Goal: Information Seeking & Learning: Learn about a topic

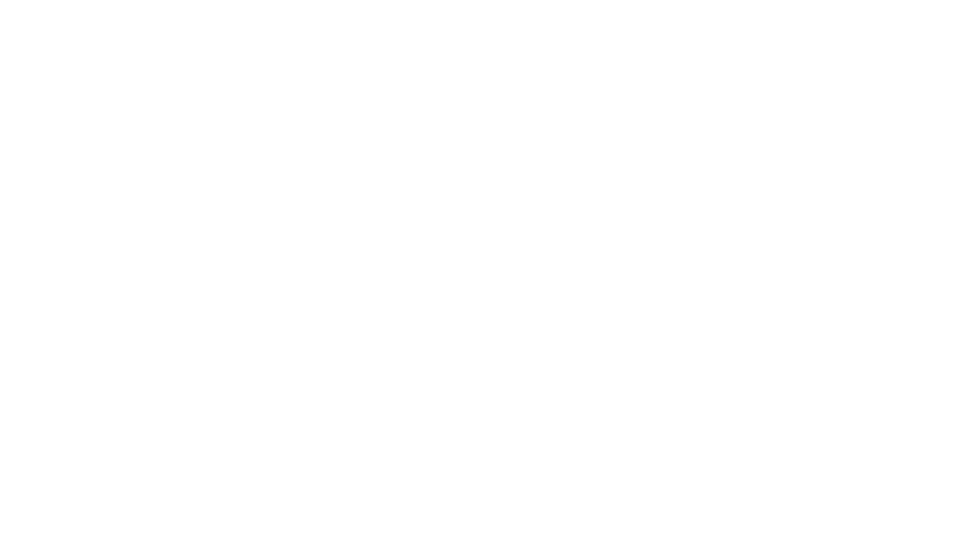
select select "Song"
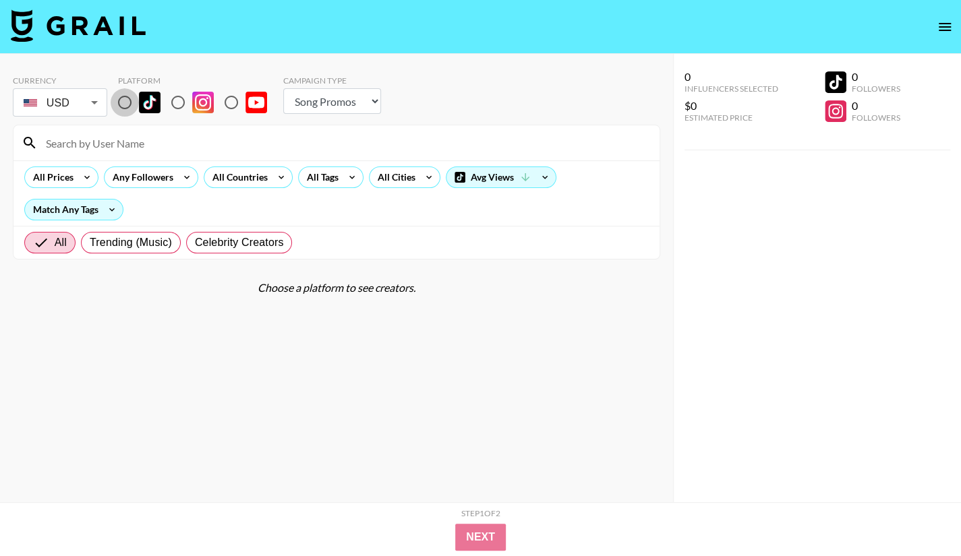
click at [125, 105] on input "radio" at bounding box center [125, 102] width 28 height 28
radio input "true"
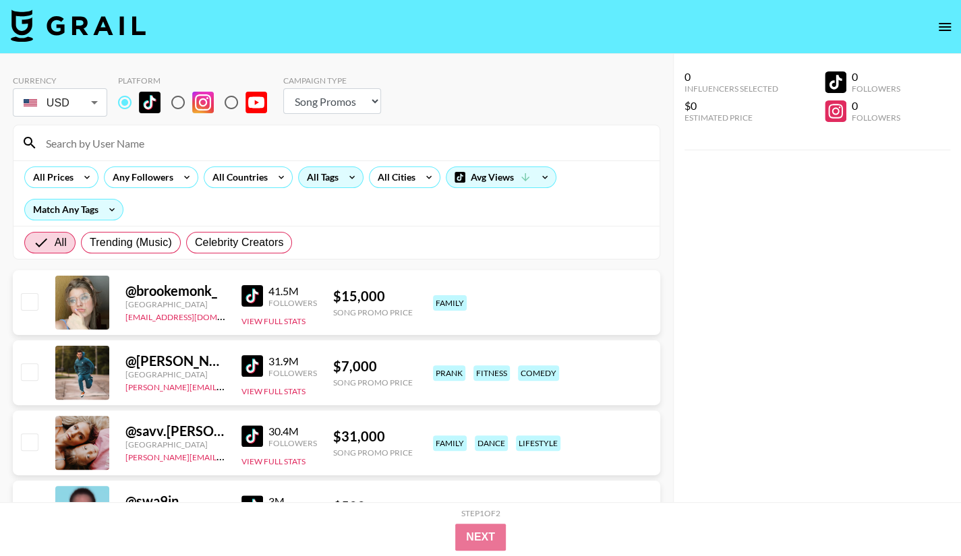
click at [324, 187] on div "All Tags" at bounding box center [320, 177] width 42 height 20
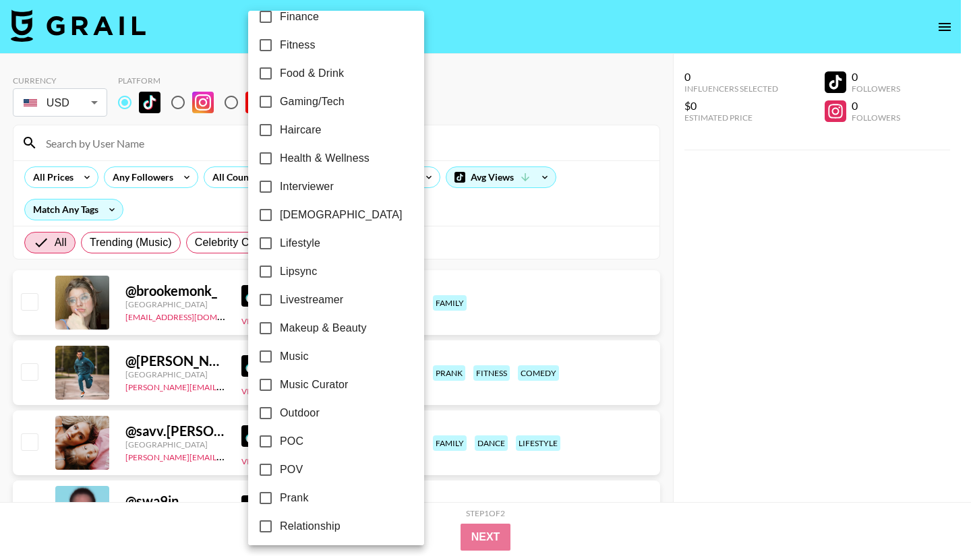
scroll to position [539, 0]
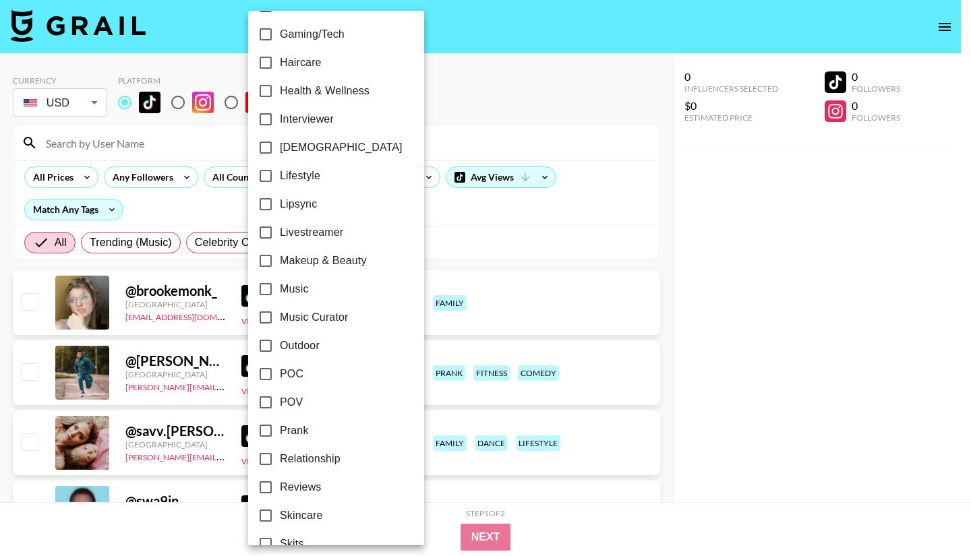
click at [301, 297] on label "Music" at bounding box center [326, 289] width 151 height 28
click at [280, 297] on input "Music" at bounding box center [265, 289] width 28 height 28
checkbox input "true"
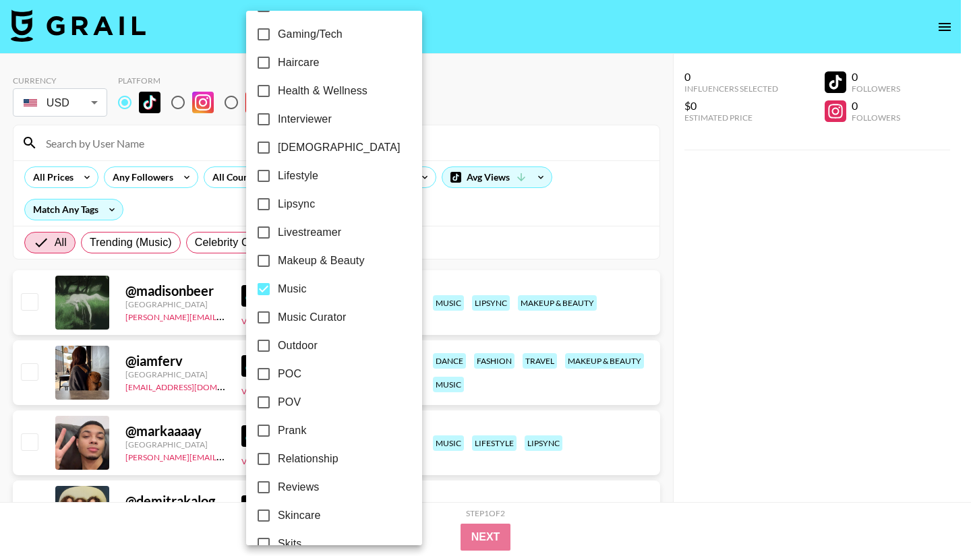
click at [293, 322] on span "Music Curator" at bounding box center [312, 317] width 69 height 16
click at [278, 322] on input "Music Curator" at bounding box center [263, 317] width 28 height 28
checkbox input "true"
click at [721, 289] on div at bounding box center [485, 278] width 971 height 556
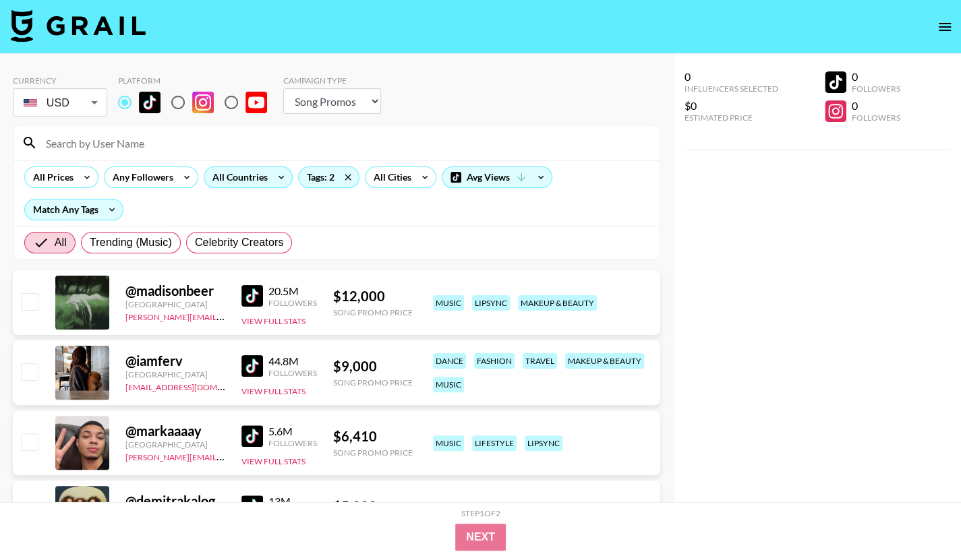
click at [260, 179] on div "All Countries" at bounding box center [237, 177] width 66 height 20
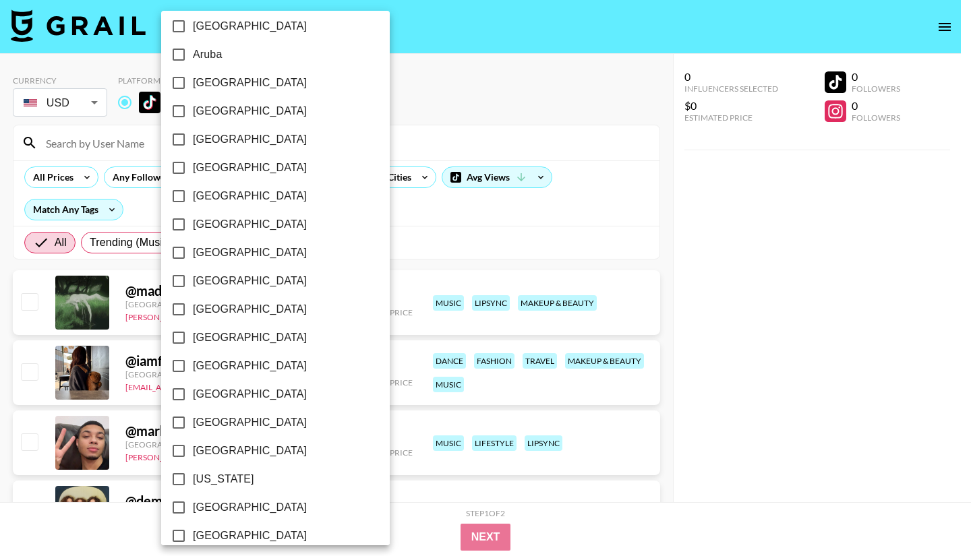
scroll to position [67, 0]
click at [204, 428] on span "[GEOGRAPHIC_DATA]" at bounding box center [250, 421] width 114 height 16
click at [193, 428] on input "[GEOGRAPHIC_DATA]" at bounding box center [179, 421] width 28 height 28
checkbox input "true"
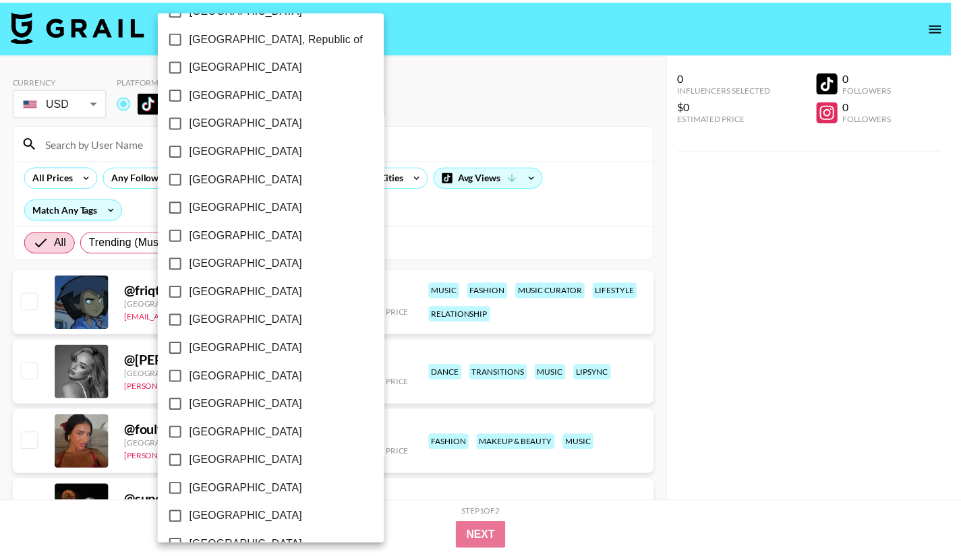
scroll to position [746, 0]
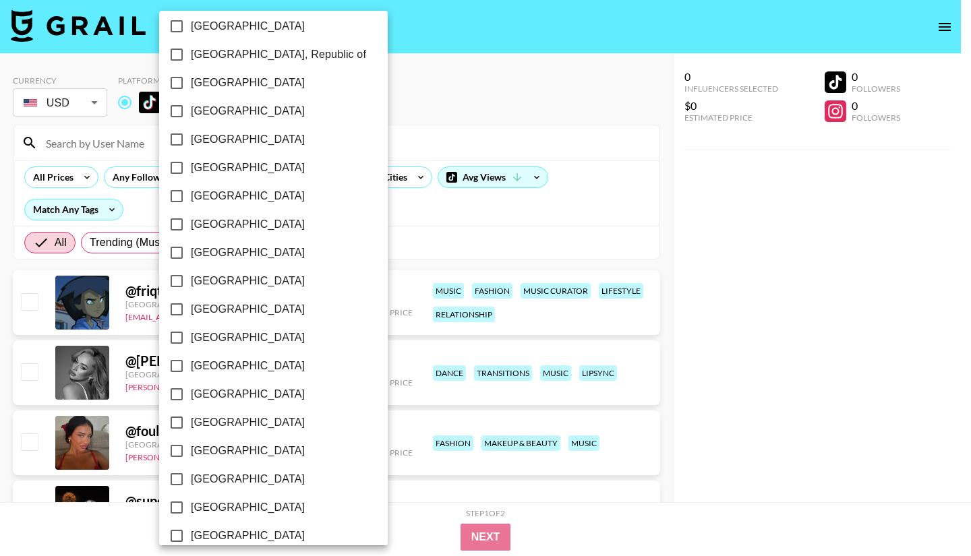
click at [209, 229] on span "[GEOGRAPHIC_DATA]" at bounding box center [248, 224] width 114 height 16
click at [191, 229] on input "[GEOGRAPHIC_DATA]" at bounding box center [176, 224] width 28 height 28
checkbox input "true"
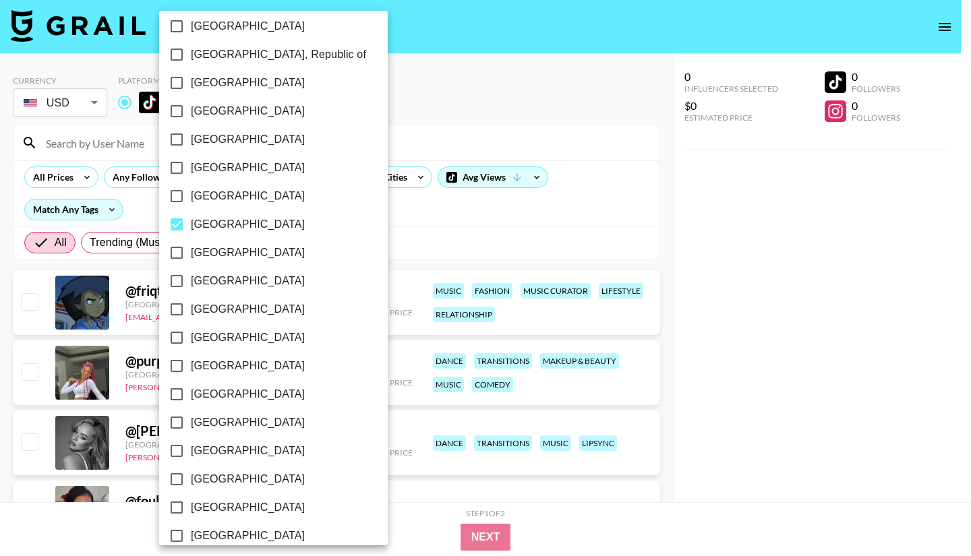
click at [713, 256] on div at bounding box center [485, 278] width 971 height 556
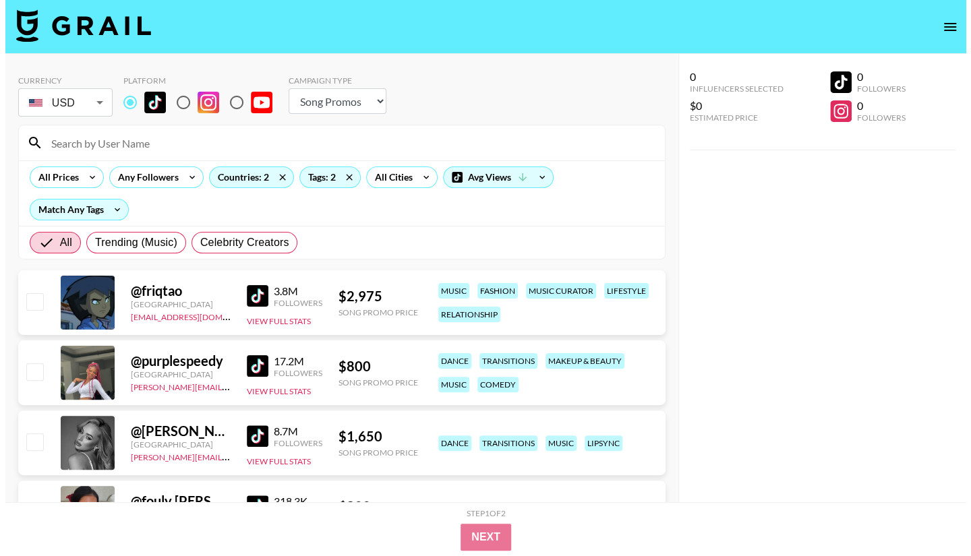
scroll to position [135, 0]
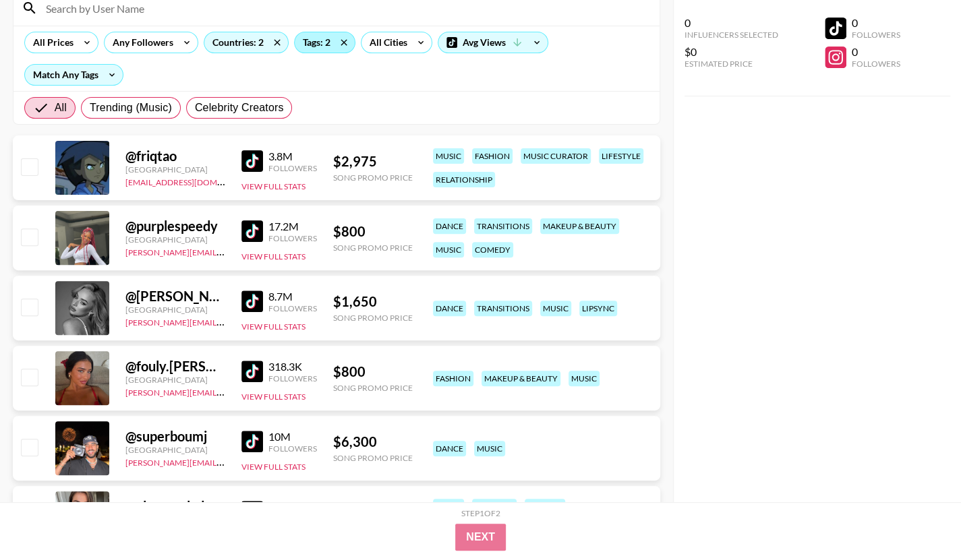
click at [312, 36] on div "Tags: 2" at bounding box center [325, 42] width 60 height 20
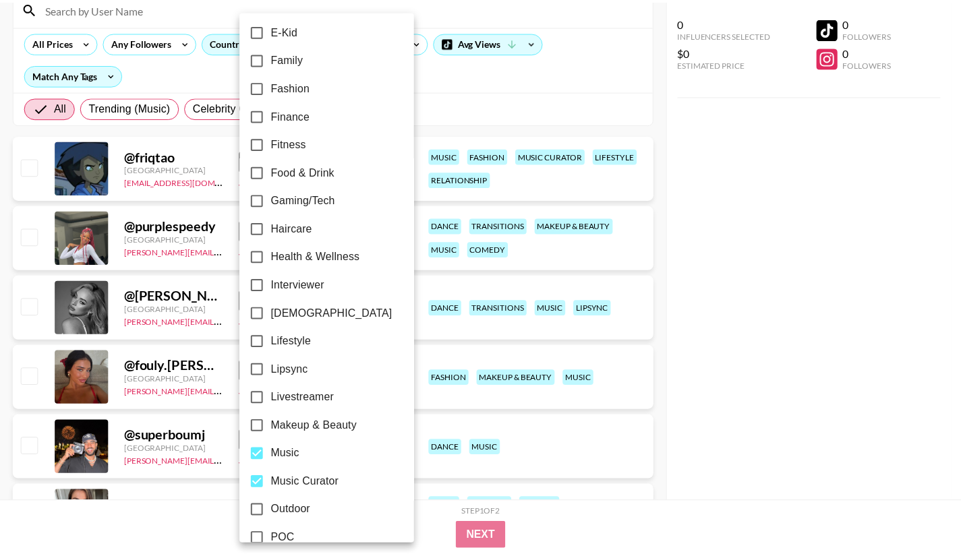
scroll to position [405, 0]
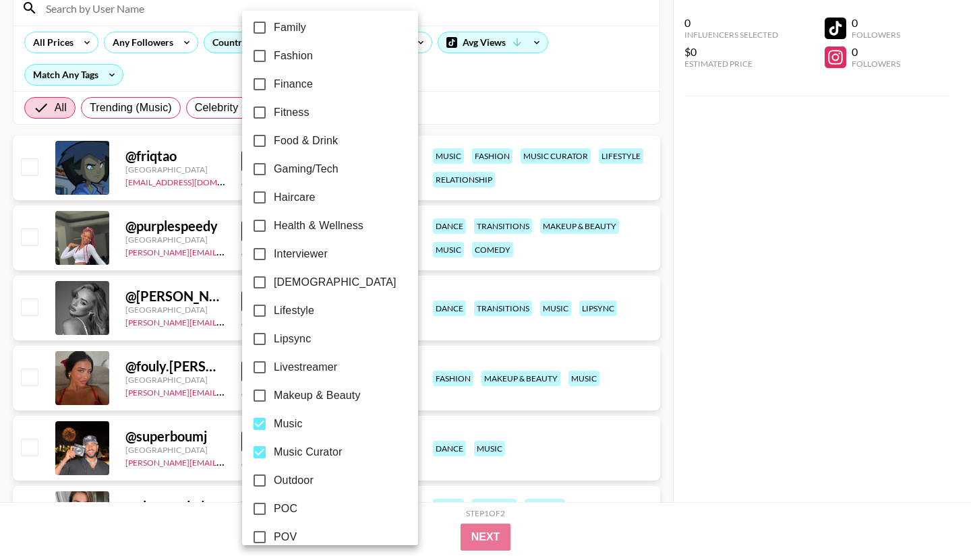
click at [752, 307] on div at bounding box center [485, 278] width 971 height 556
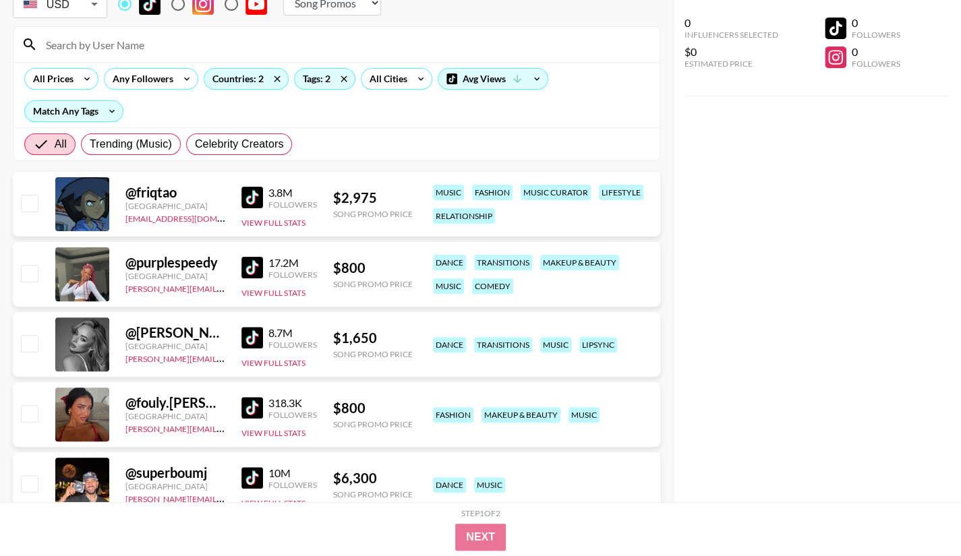
scroll to position [135, 0]
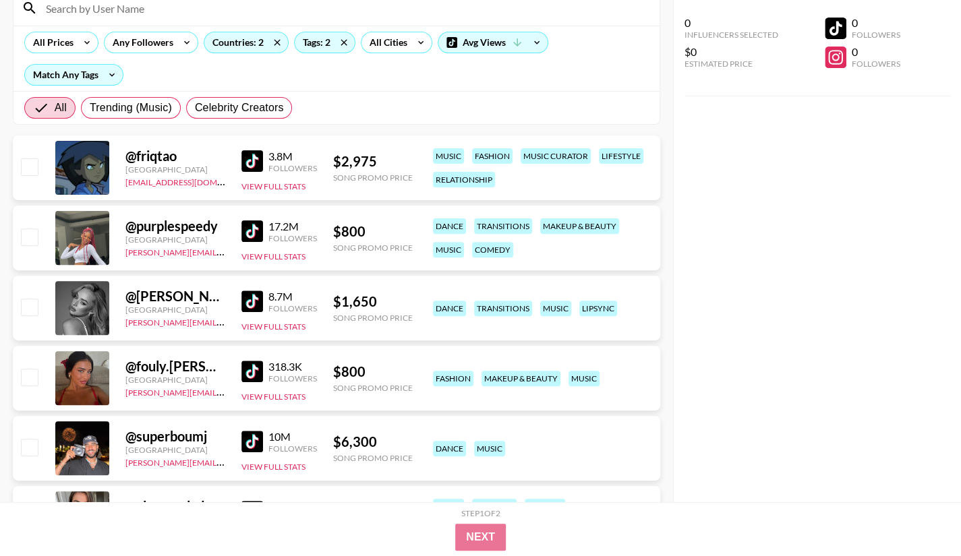
click at [259, 164] on img at bounding box center [252, 161] width 22 height 22
click at [257, 225] on img at bounding box center [252, 231] width 22 height 22
click at [264, 224] on link at bounding box center [254, 231] width 27 height 22
click at [251, 309] on img at bounding box center [252, 302] width 22 height 22
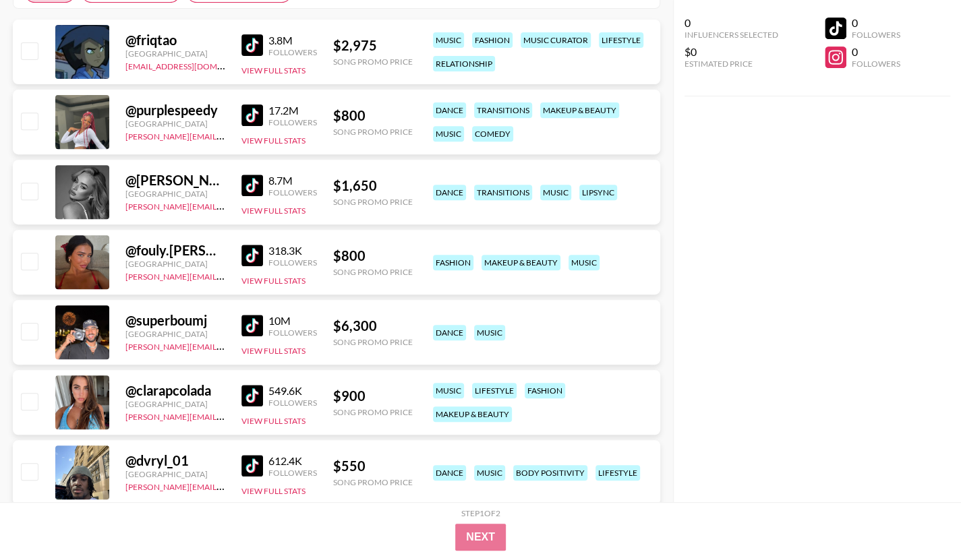
scroll to position [270, 0]
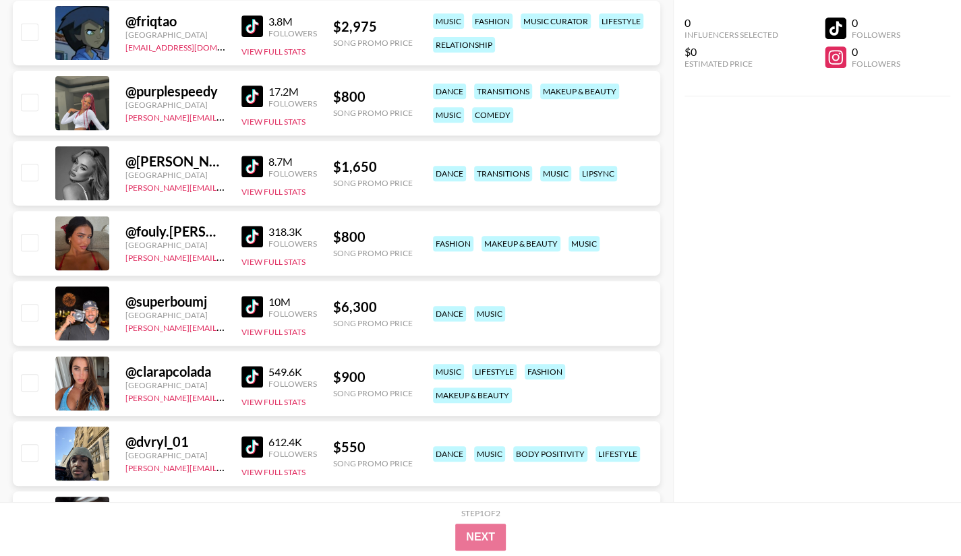
click at [251, 308] on img at bounding box center [252, 307] width 22 height 22
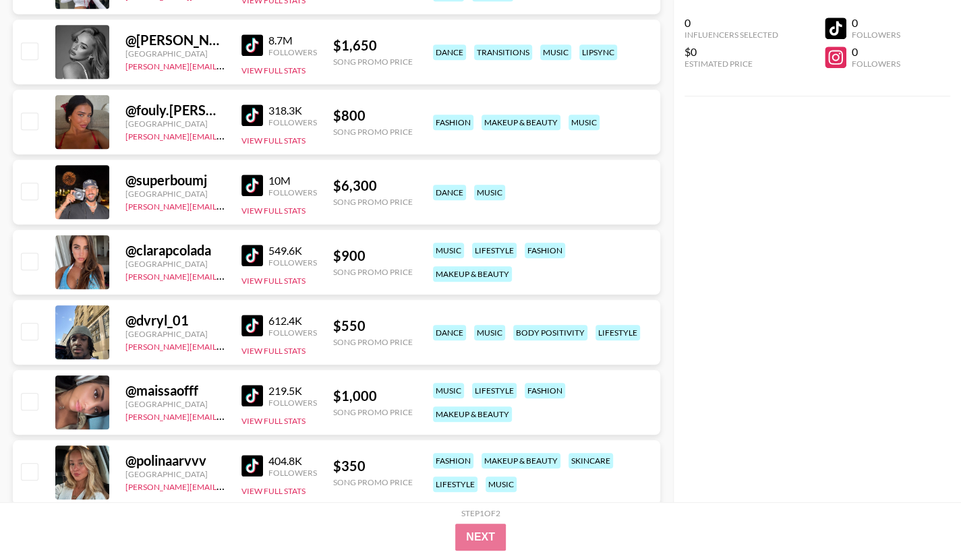
scroll to position [405, 0]
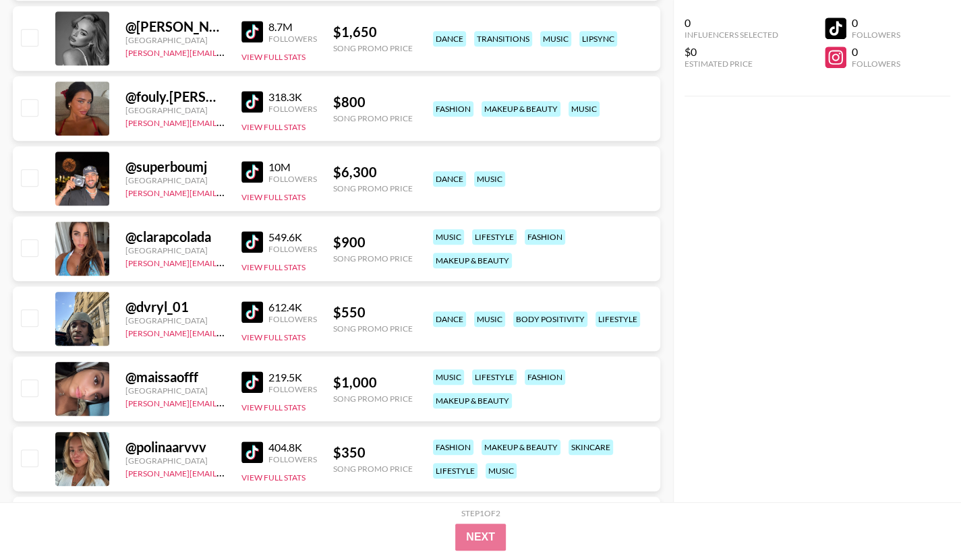
click at [247, 308] on img at bounding box center [252, 312] width 22 height 22
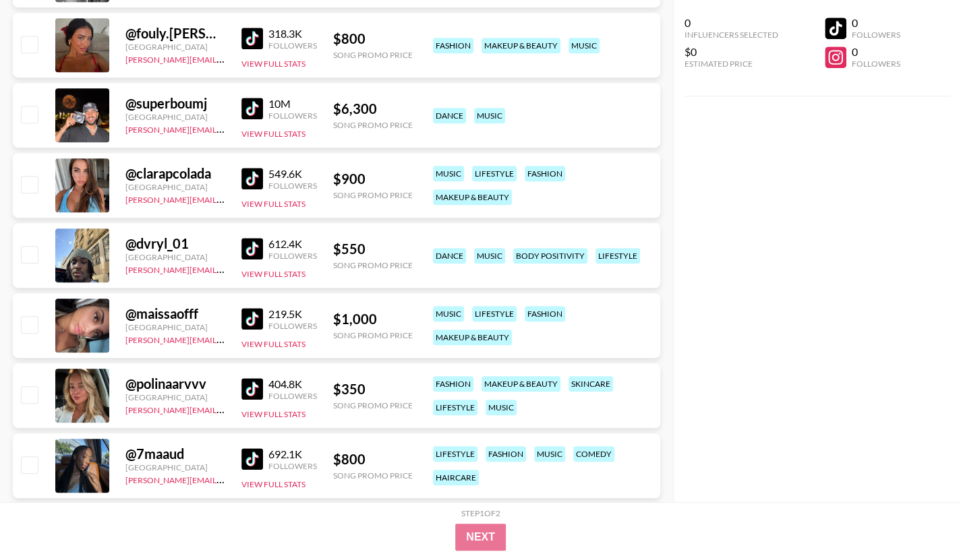
scroll to position [539, 0]
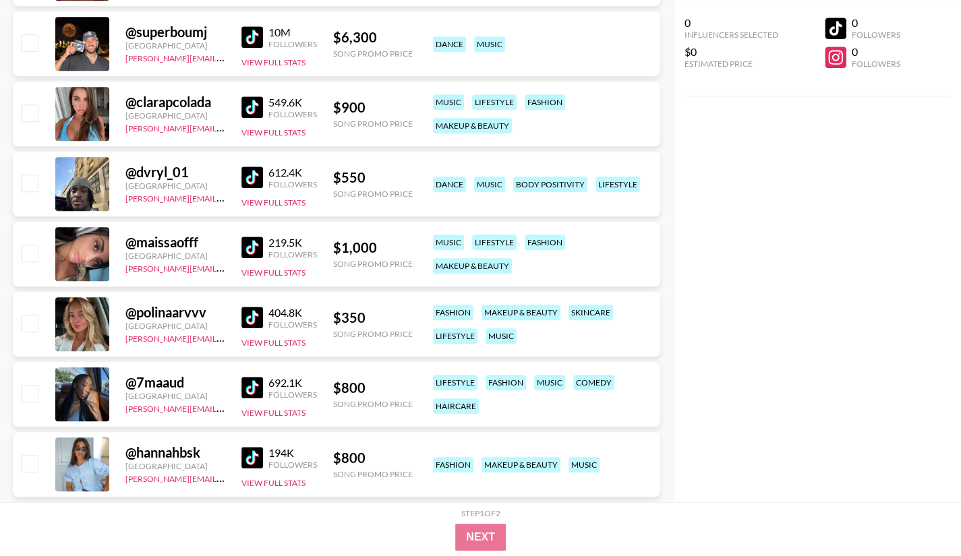
click at [247, 320] on img at bounding box center [252, 318] width 22 height 22
click at [254, 386] on img at bounding box center [252, 388] width 22 height 22
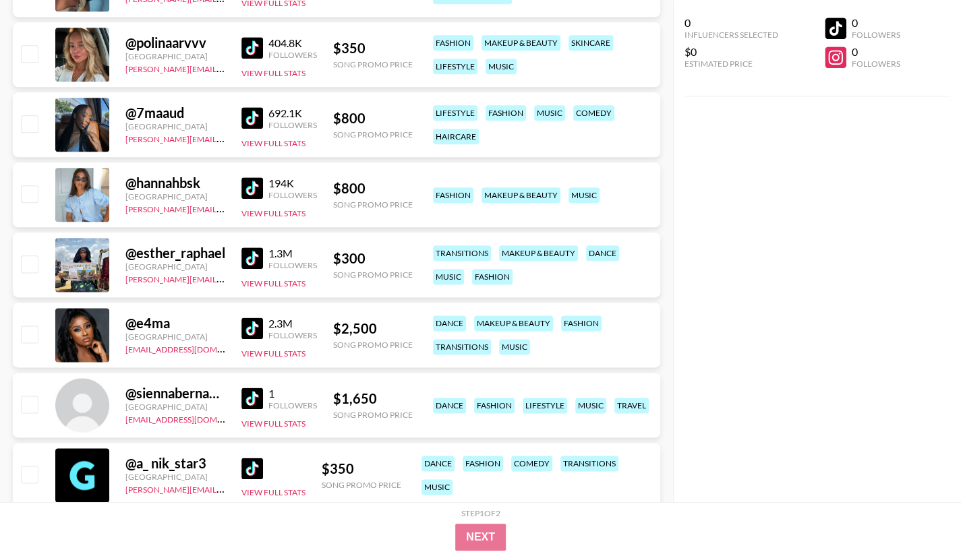
scroll to position [851, 0]
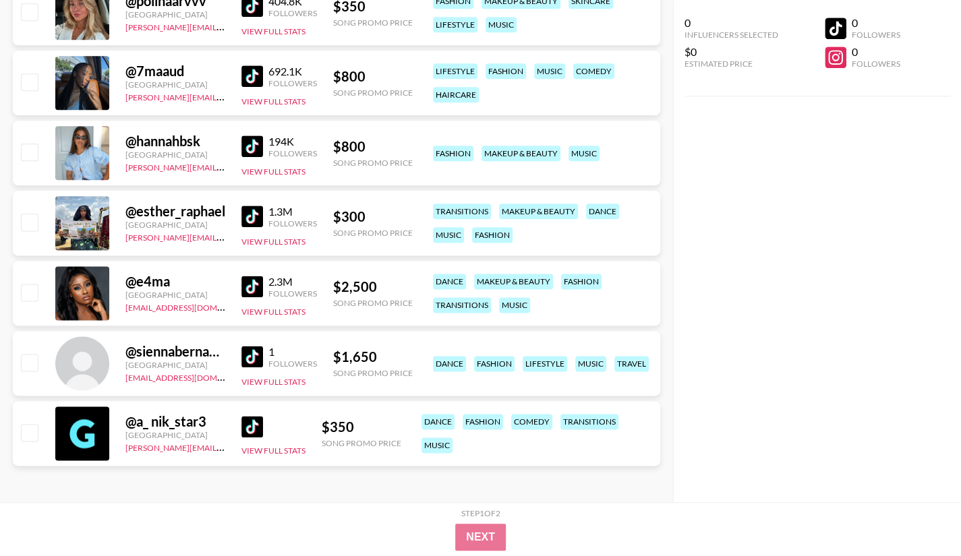
click at [248, 425] on img at bounding box center [252, 427] width 22 height 22
click at [249, 363] on img at bounding box center [252, 357] width 22 height 22
click at [256, 280] on img at bounding box center [252, 287] width 22 height 22
click at [252, 209] on img at bounding box center [252, 217] width 22 height 22
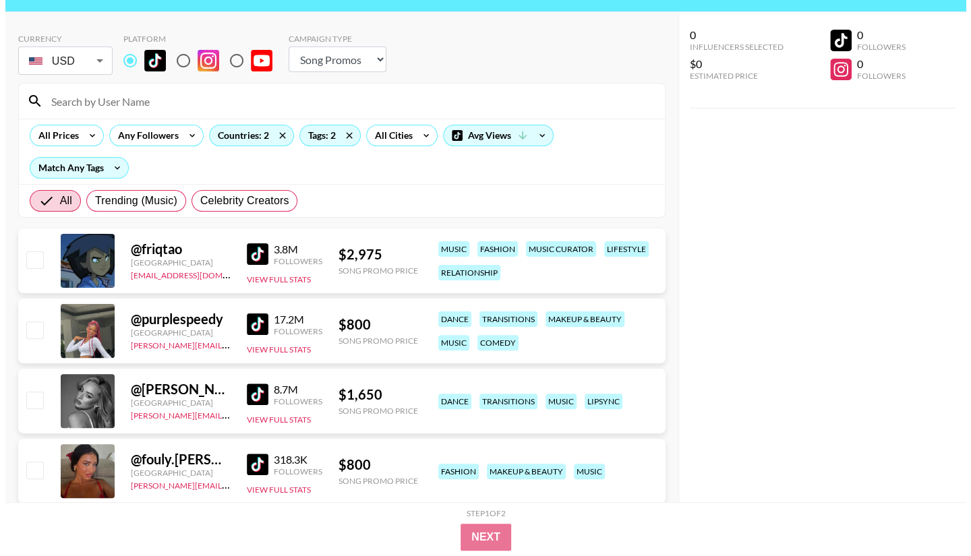
scroll to position [0, 0]
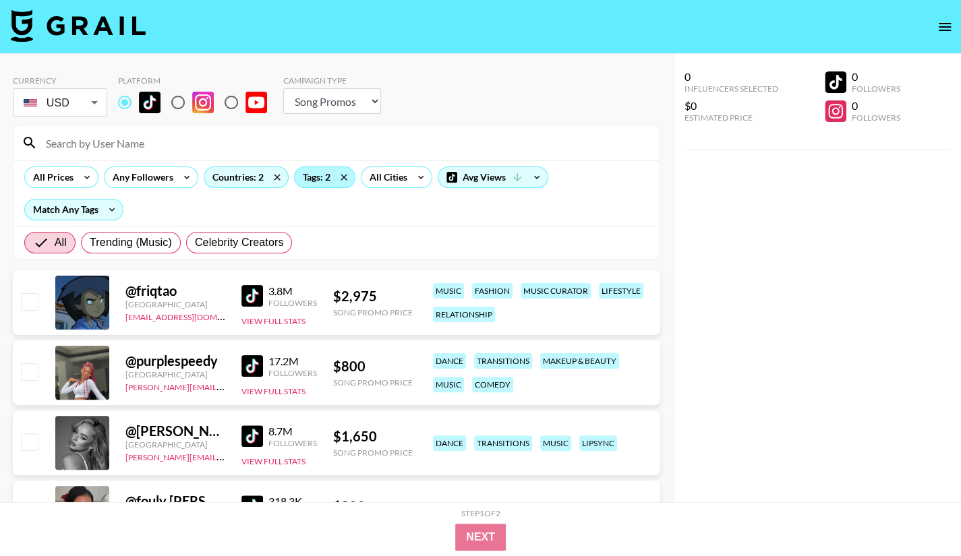
click at [320, 185] on div "Tags: 2" at bounding box center [325, 177] width 60 height 20
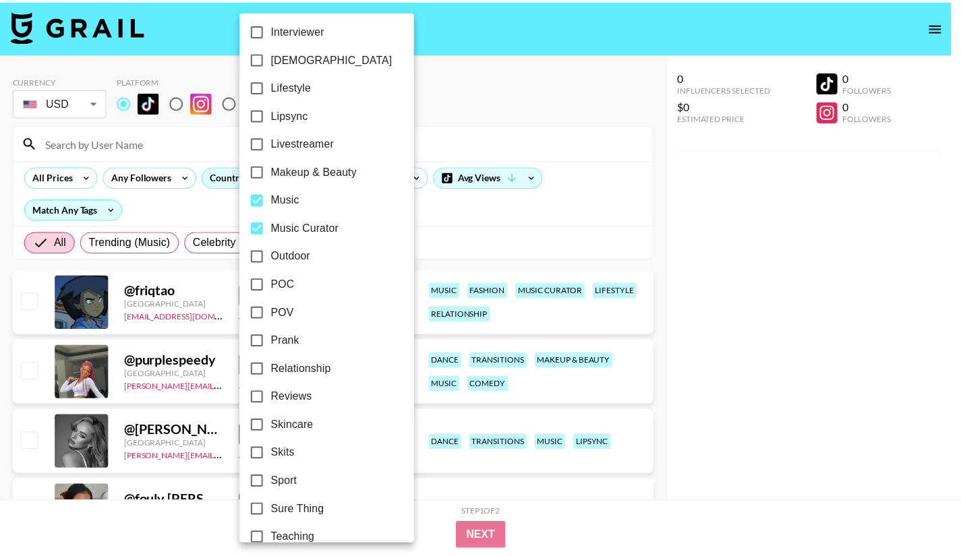
scroll to position [674, 0]
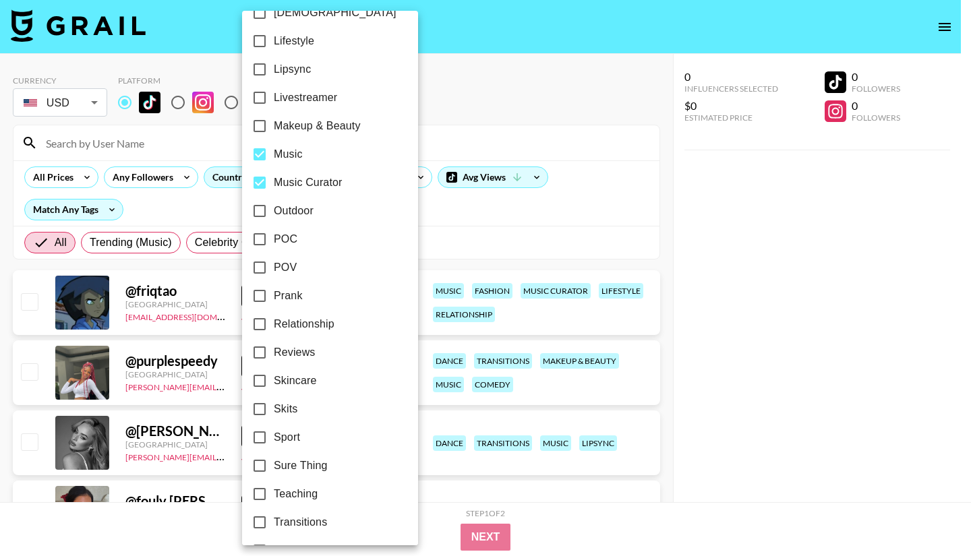
click at [294, 161] on span "Music" at bounding box center [288, 154] width 29 height 16
click at [274, 161] on input "Music" at bounding box center [259, 154] width 28 height 28
checkbox input "false"
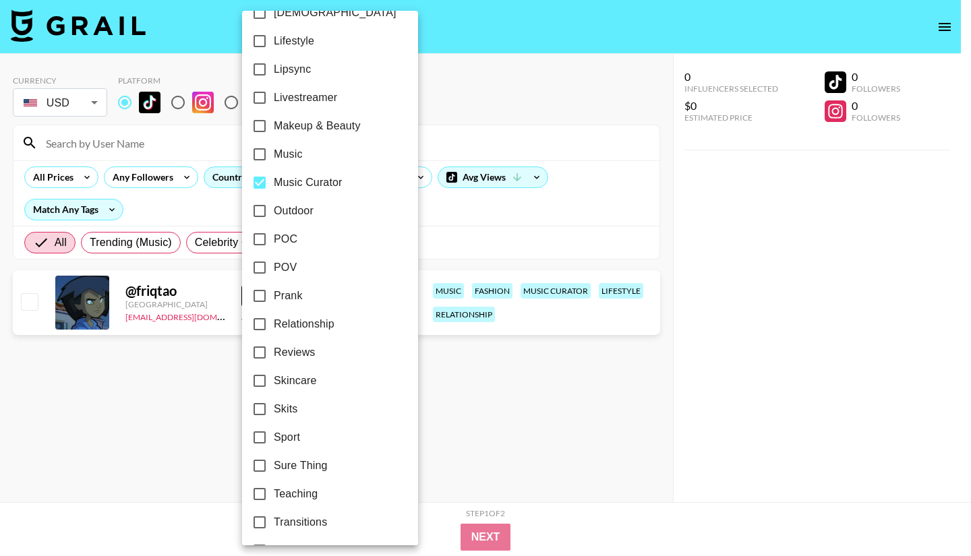
click at [490, 470] on div at bounding box center [485, 278] width 971 height 556
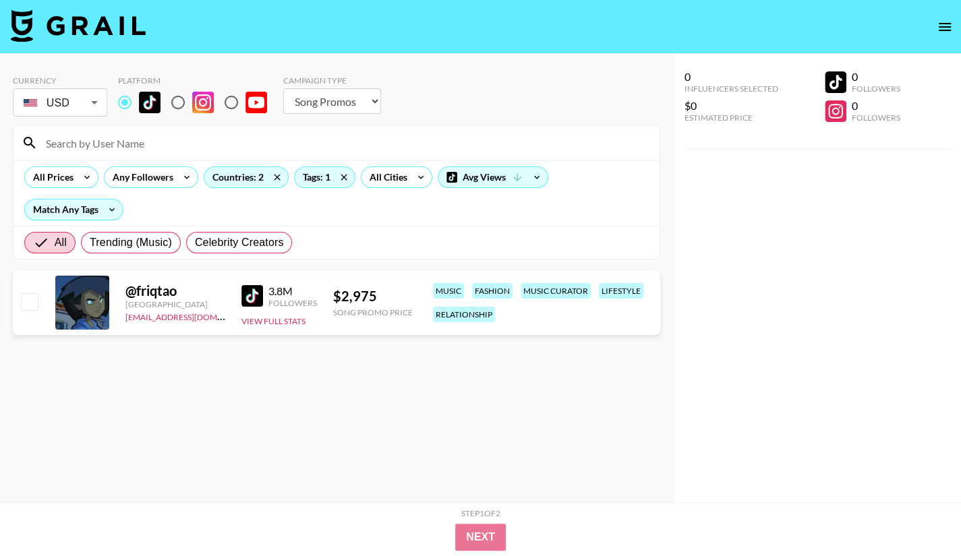
click at [245, 293] on img at bounding box center [252, 296] width 22 height 22
click at [244, 185] on div "Countries: 2" at bounding box center [246, 177] width 84 height 20
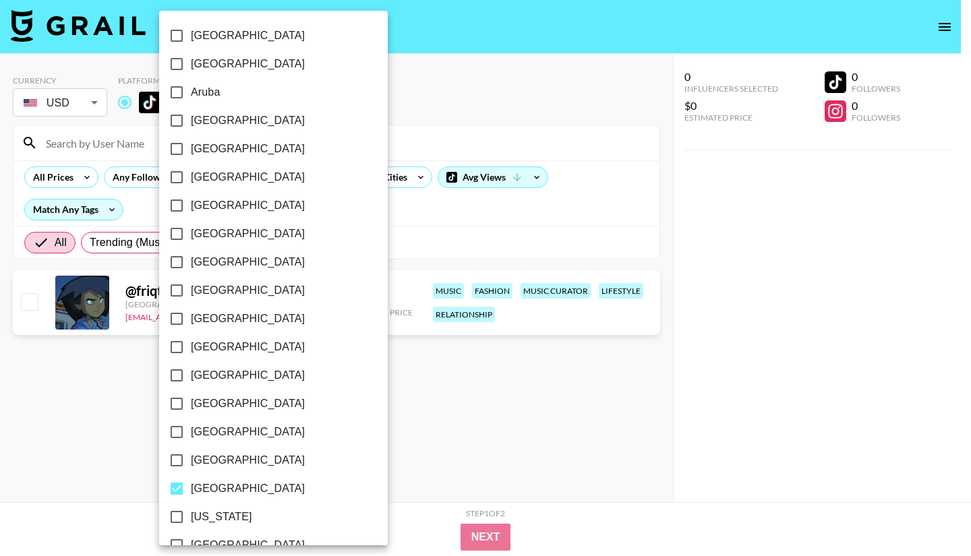
click at [337, 176] on div at bounding box center [485, 278] width 971 height 556
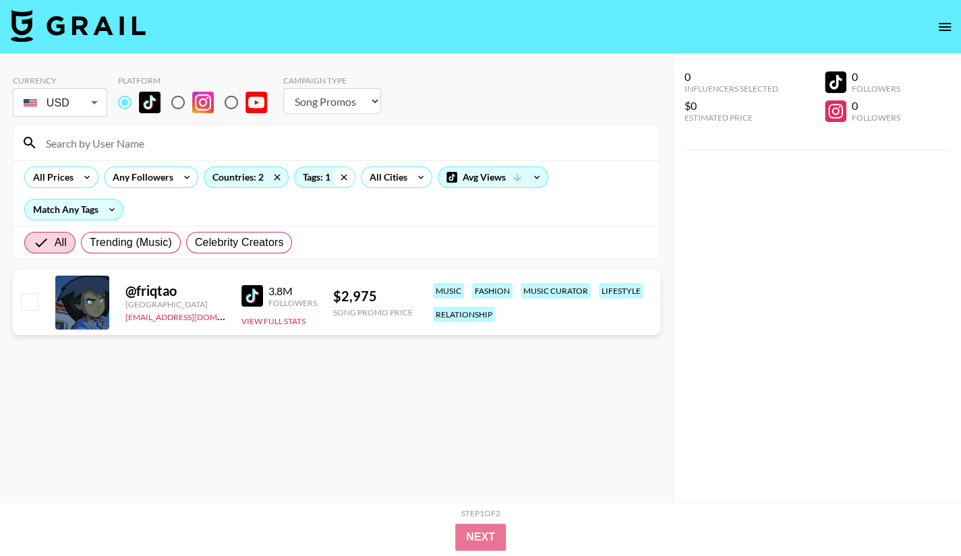
click at [348, 178] on icon at bounding box center [344, 177] width 22 height 20
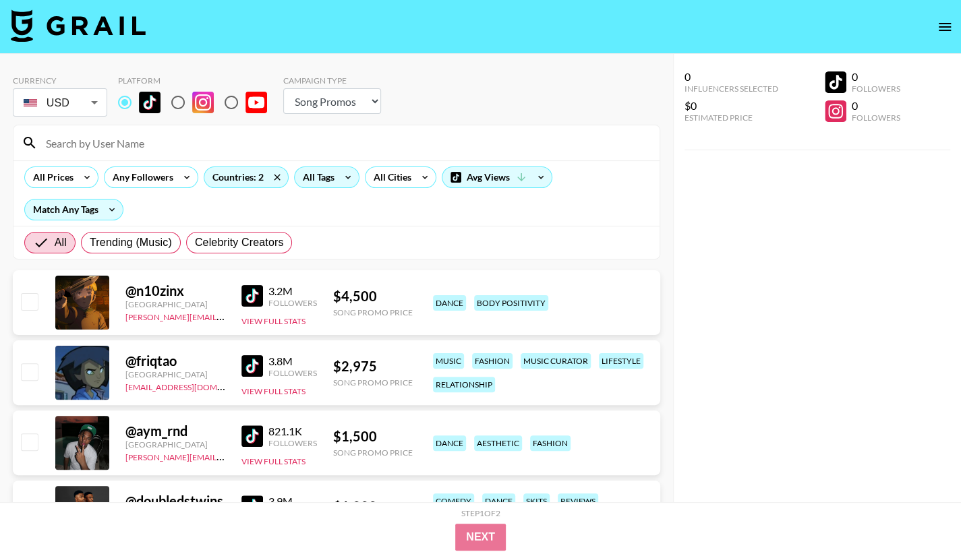
click at [338, 179] on icon at bounding box center [348, 177] width 22 height 20
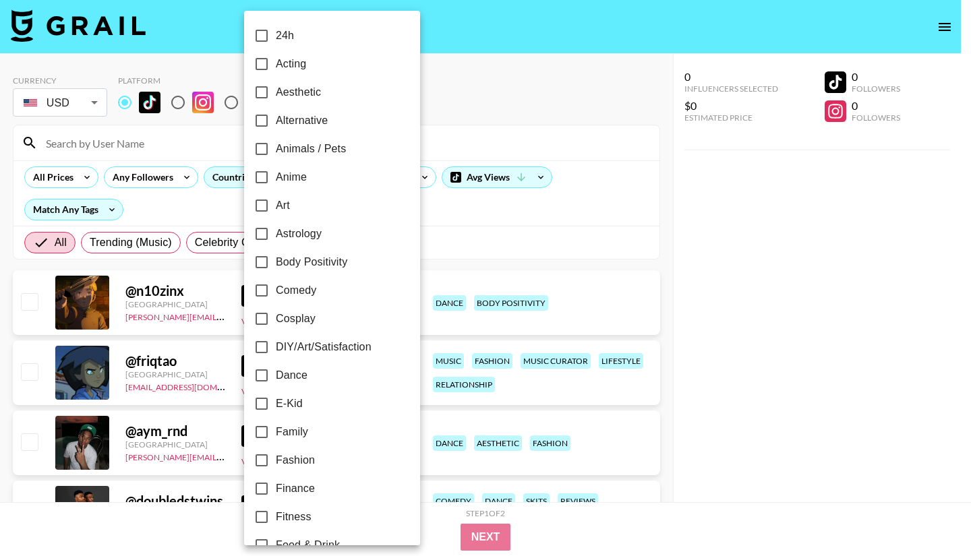
click at [612, 225] on div at bounding box center [485, 278] width 971 height 556
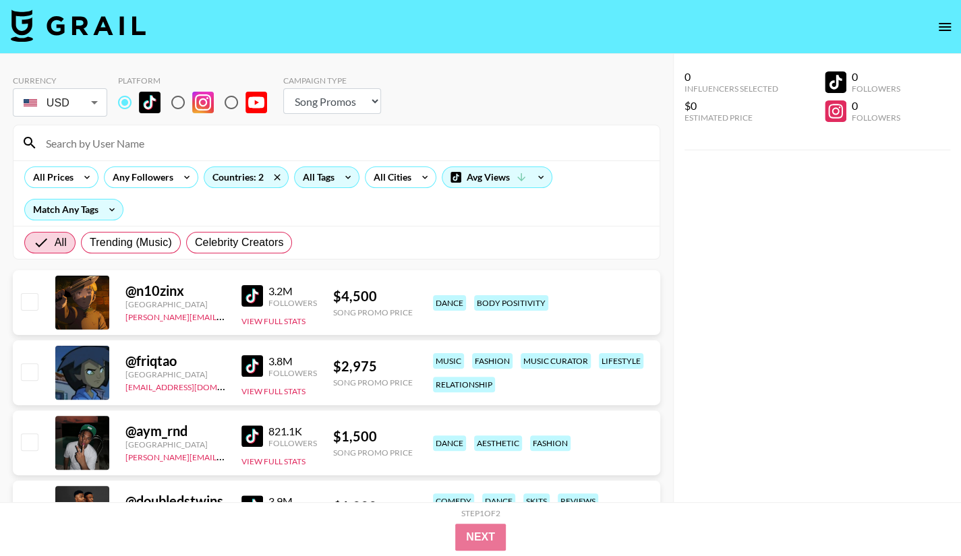
scroll to position [135, 0]
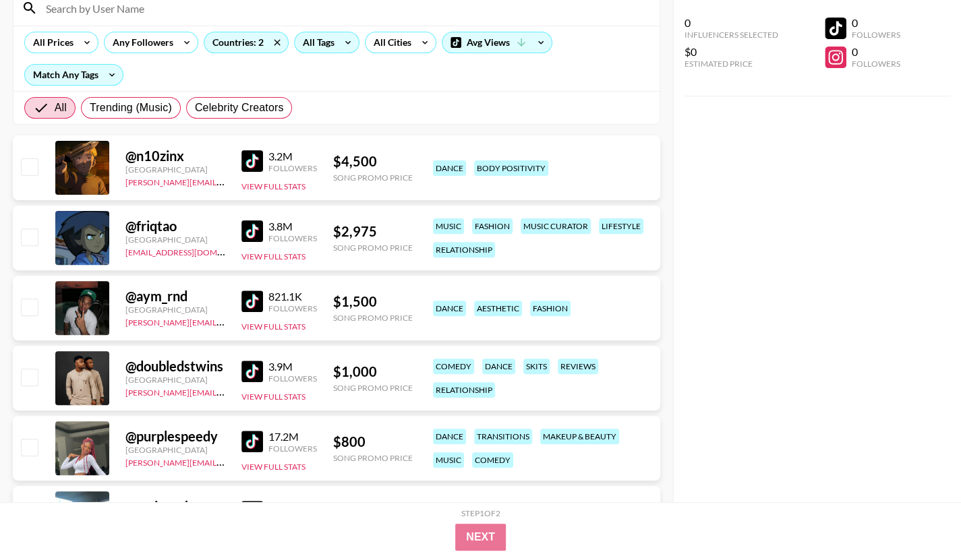
click at [258, 160] on img at bounding box center [252, 161] width 22 height 22
click at [257, 301] on img at bounding box center [252, 302] width 22 height 22
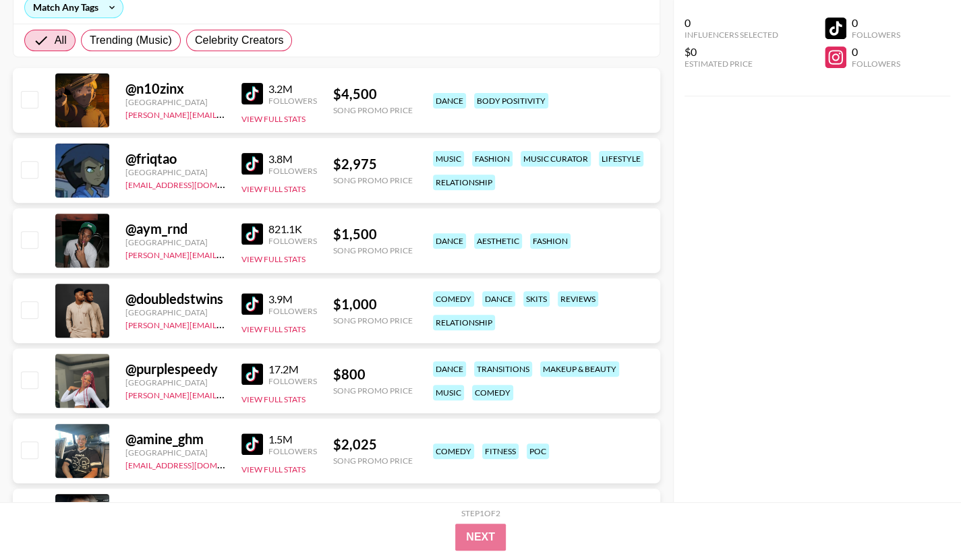
click at [251, 301] on img at bounding box center [252, 304] width 22 height 22
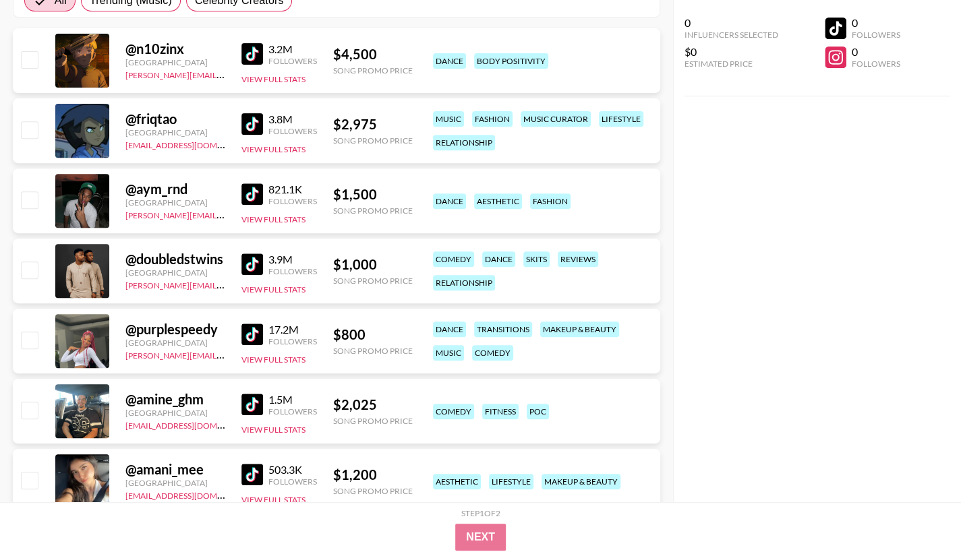
scroll to position [270, 0]
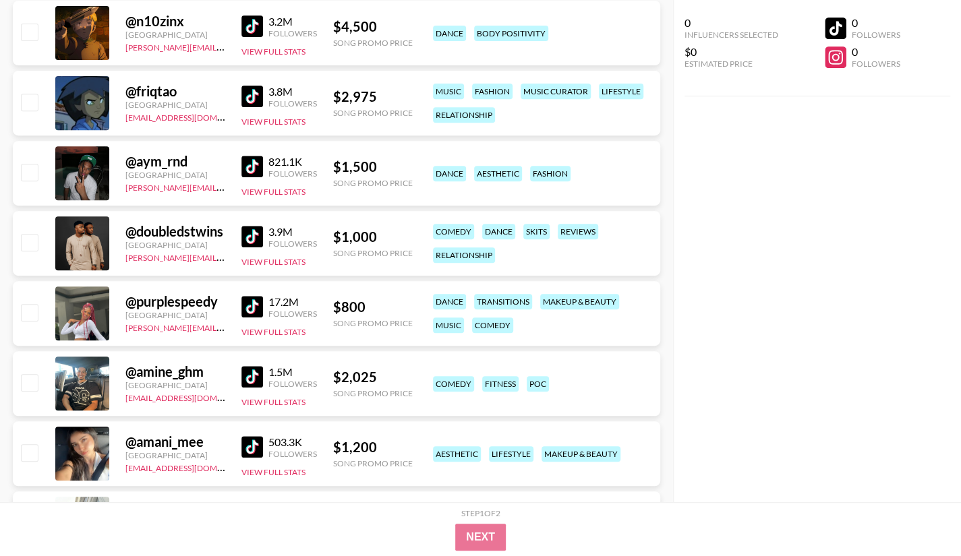
click at [254, 305] on img at bounding box center [252, 307] width 22 height 22
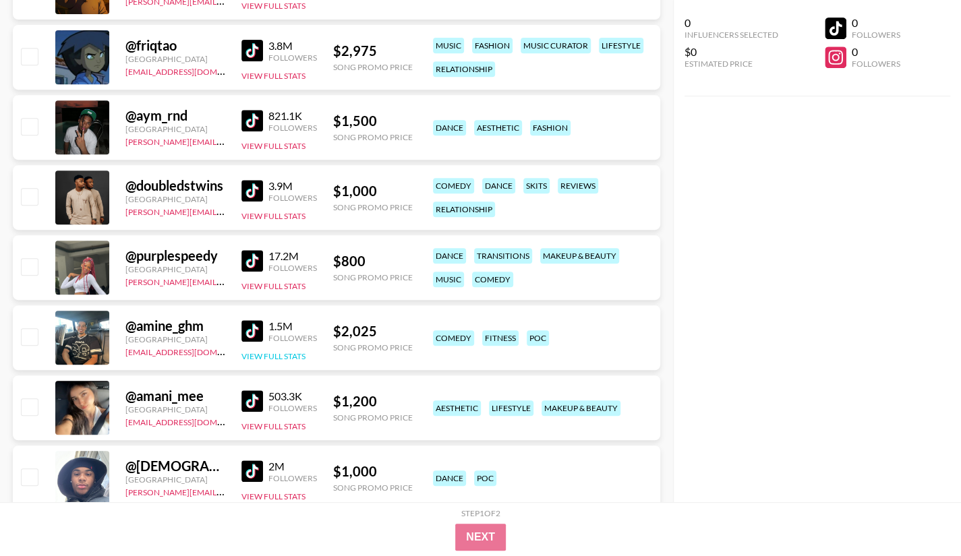
scroll to position [337, 0]
